Goal: Task Accomplishment & Management: Manage account settings

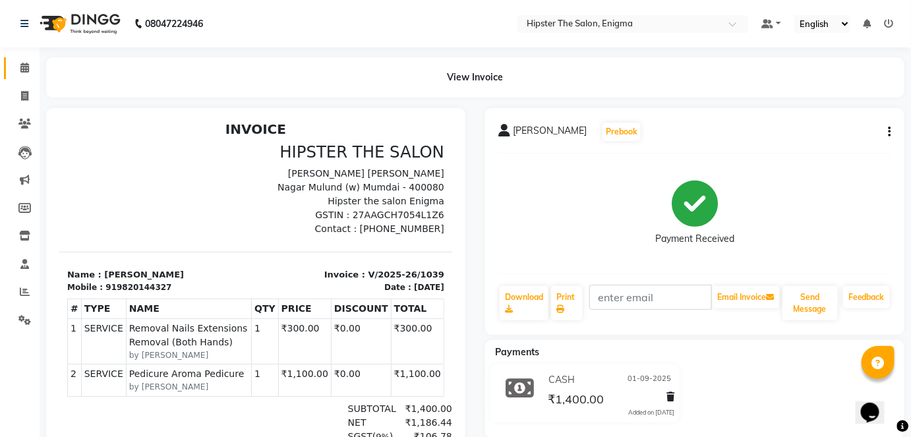
click at [24, 57] on link "Calendar" at bounding box center [20, 68] width 32 height 22
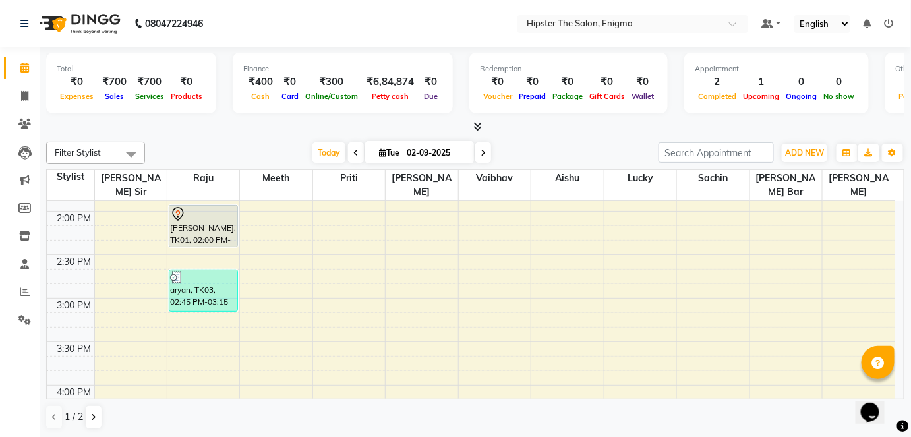
scroll to position [512, 0]
click at [15, 100] on span at bounding box center [24, 96] width 23 height 15
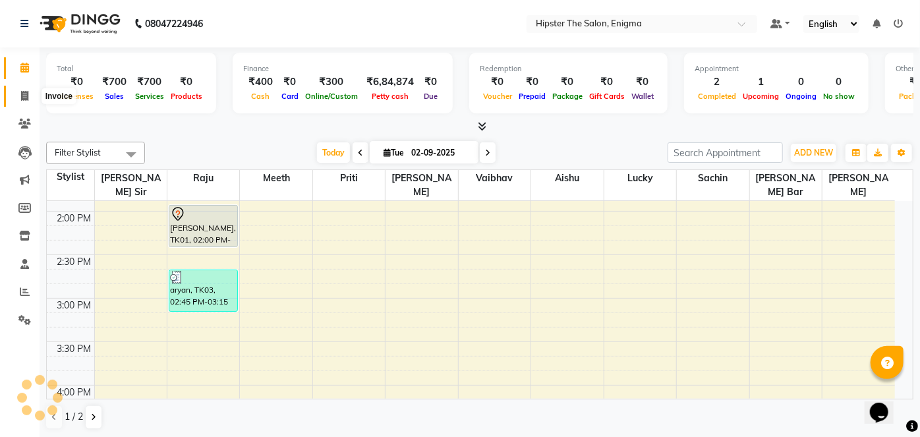
select select "service"
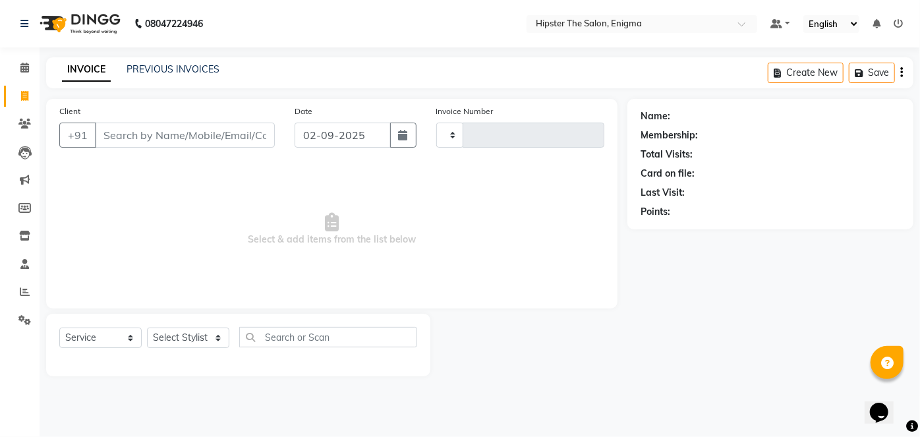
type input "1044"
select select "4468"
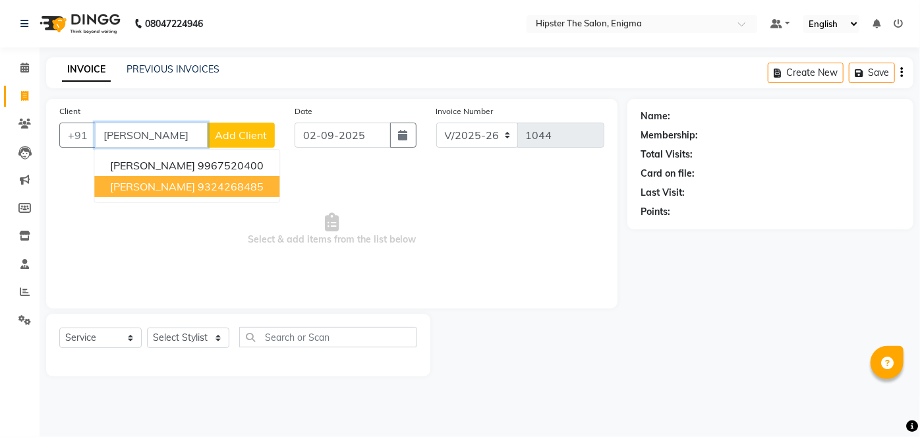
click at [198, 183] on ngb-highlight "9324268485" at bounding box center [231, 186] width 66 height 13
type input "9324268485"
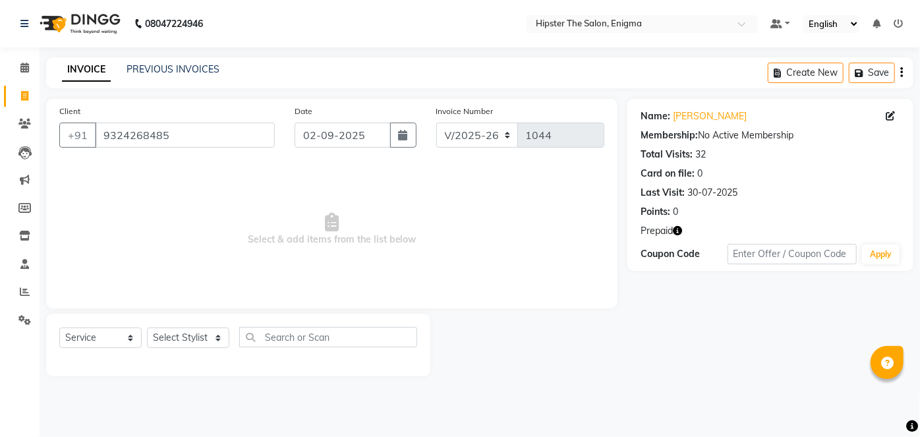
click at [678, 230] on icon "button" at bounding box center [677, 230] width 9 height 9
click at [680, 226] on icon "button" at bounding box center [677, 230] width 9 height 9
click at [25, 74] on span at bounding box center [24, 68] width 23 height 15
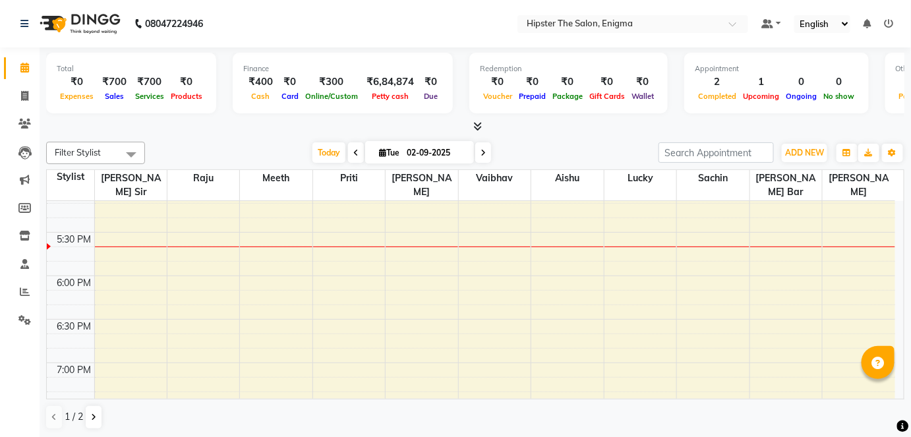
scroll to position [798, 0]
click at [194, 322] on div "8:00 AM 8:30 AM 9:00 AM 9:30 AM 10:00 AM 10:30 AM 11:00 AM 11:30 AM 12:00 PM 12…" at bounding box center [471, 12] width 848 height 1218
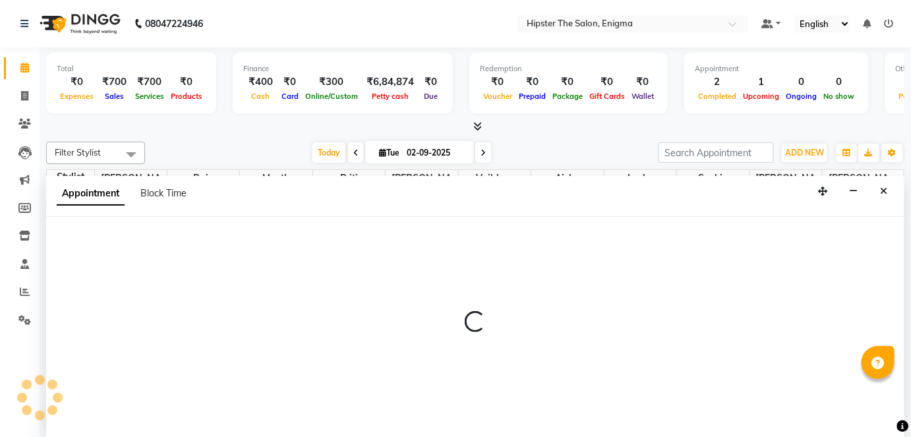
select select "27612"
select select "tentative"
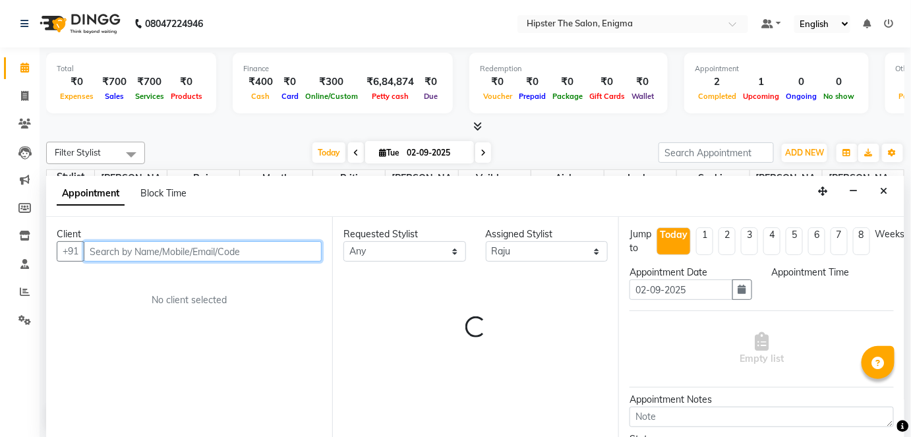
select select "1125"
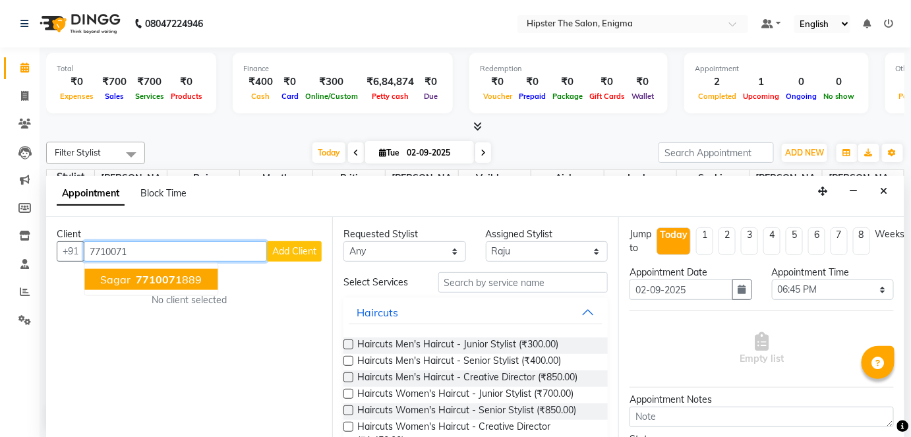
click at [188, 287] on button "sagar 7710071 889" at bounding box center [150, 279] width 133 height 21
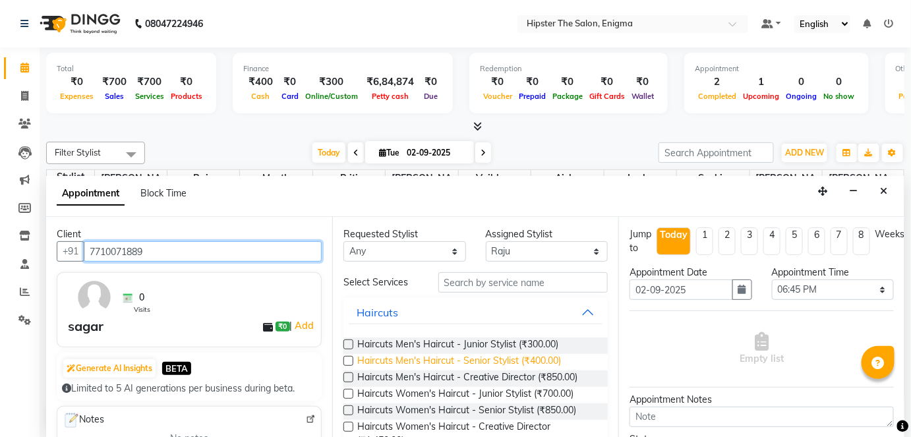
type input "7710071889"
click at [510, 361] on span "Haircuts Men's Haircut - Senior Stylist (₹400.00)" at bounding box center [459, 362] width 204 height 16
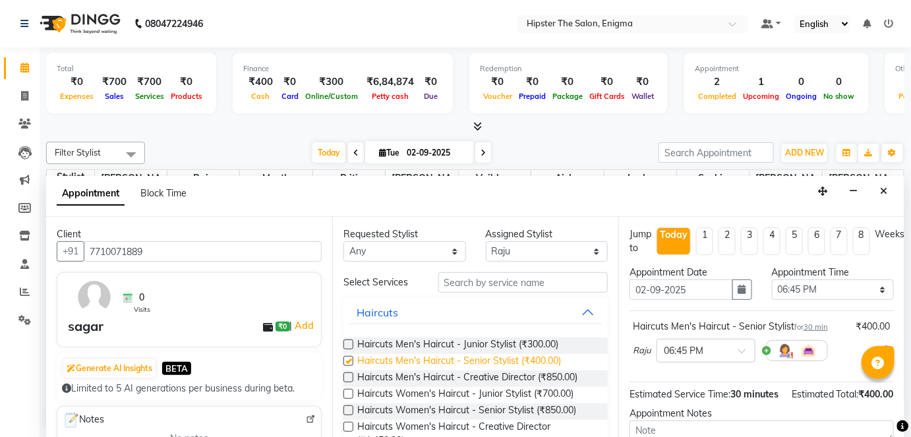
checkbox input "false"
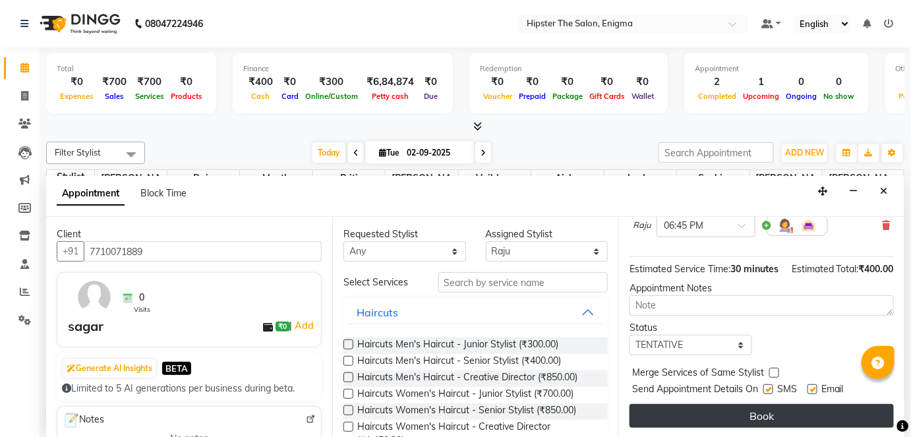
click at [734, 413] on button "Book" at bounding box center [762, 416] width 264 height 24
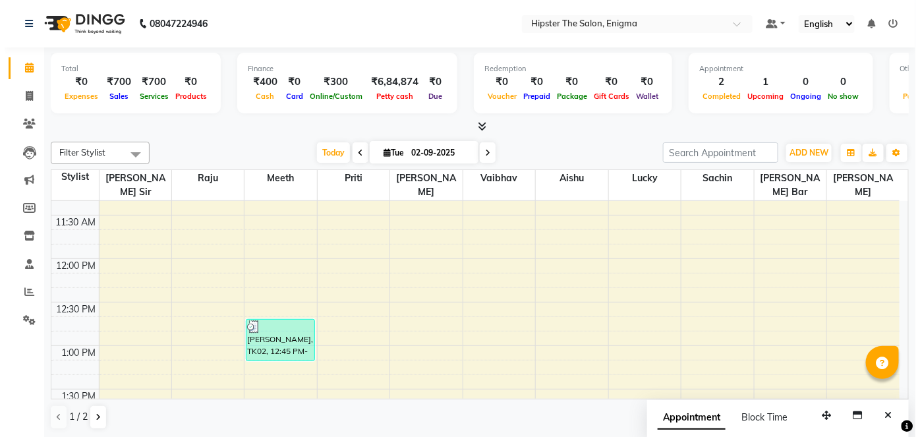
scroll to position [290, 0]
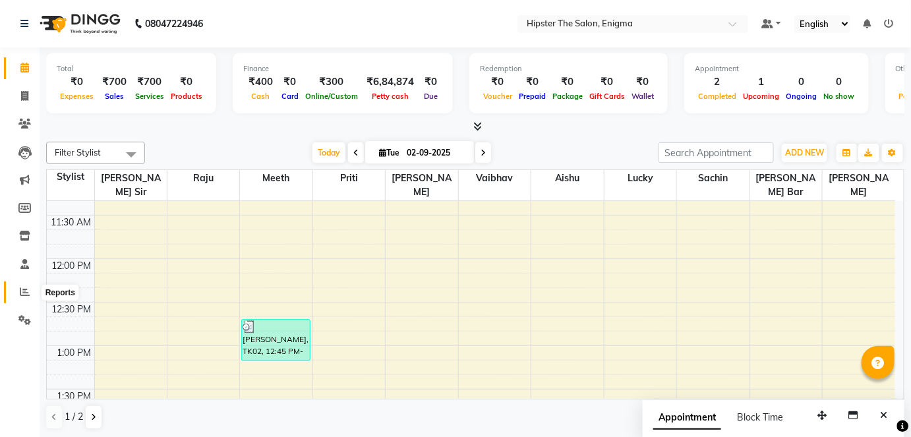
click at [26, 289] on icon at bounding box center [25, 292] width 10 height 10
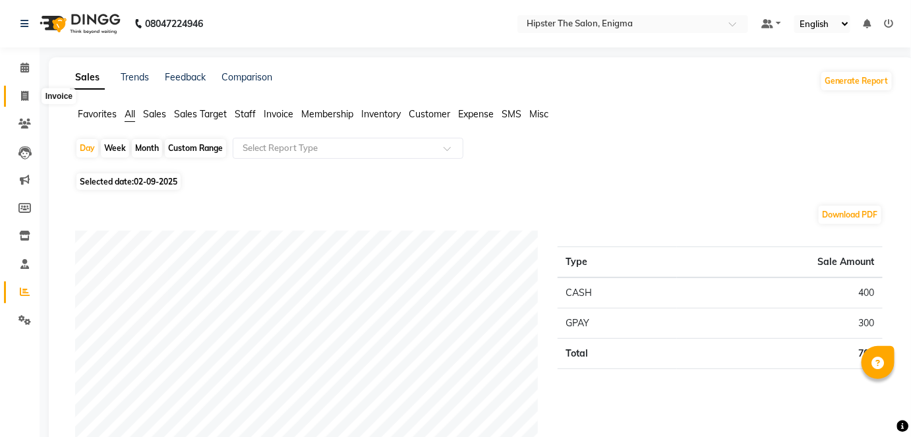
click at [22, 100] on icon at bounding box center [24, 96] width 7 height 10
select select "4468"
select select "service"
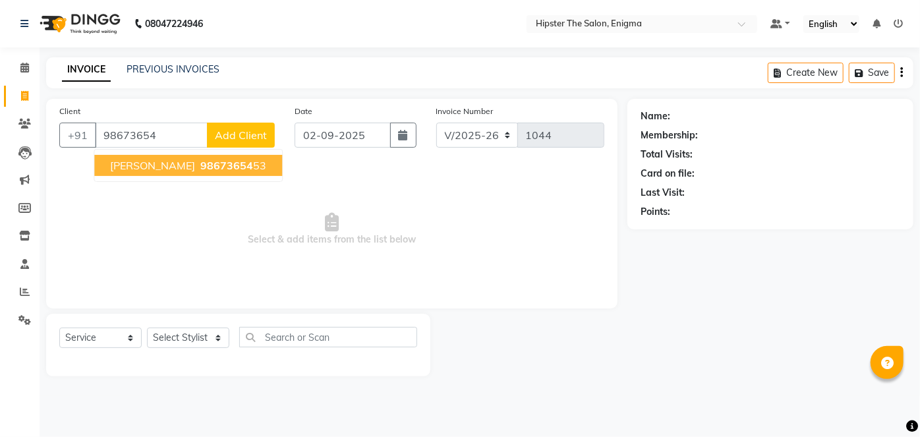
click at [131, 173] on button "[PERSON_NAME] 98673654 53" at bounding box center [188, 165] width 188 height 21
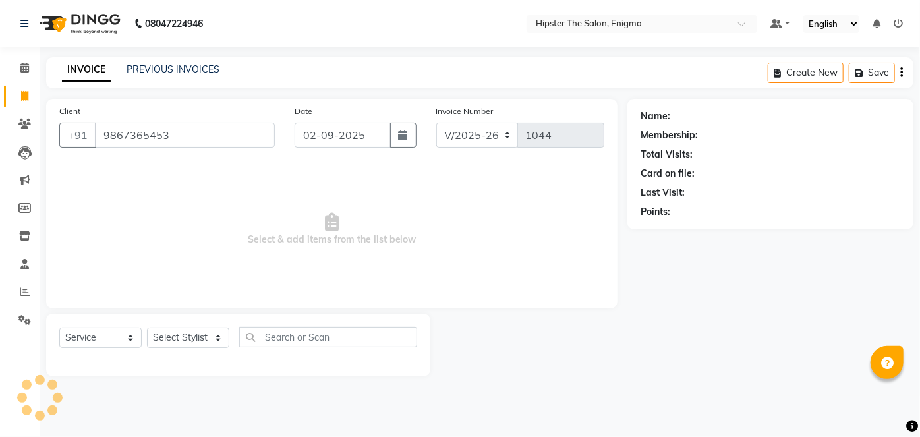
type input "9867365453"
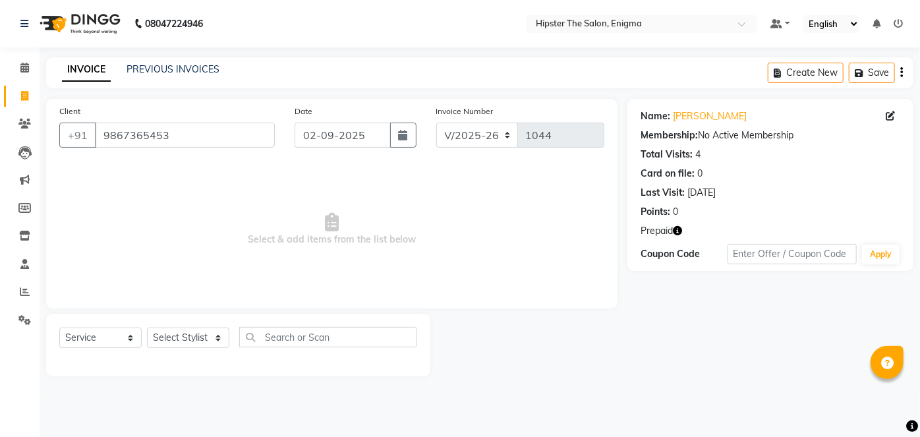
click at [675, 232] on icon "button" at bounding box center [677, 230] width 9 height 9
